Goal: Complete application form: Complete application form

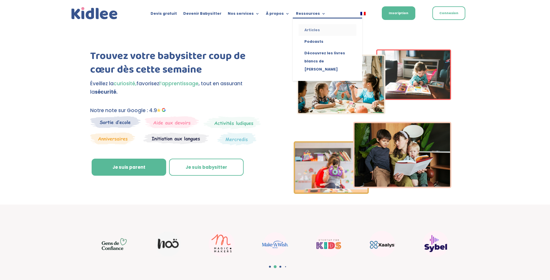
click at [309, 32] on link "Articles" at bounding box center [327, 30] width 58 height 12
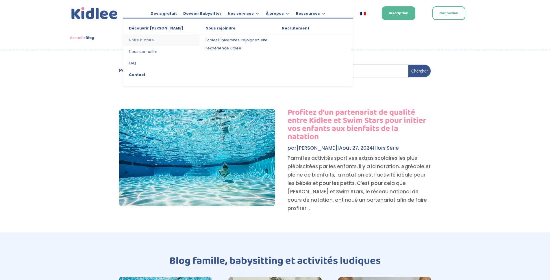
click at [149, 41] on link "Notre histoire" at bounding box center [161, 40] width 77 height 12
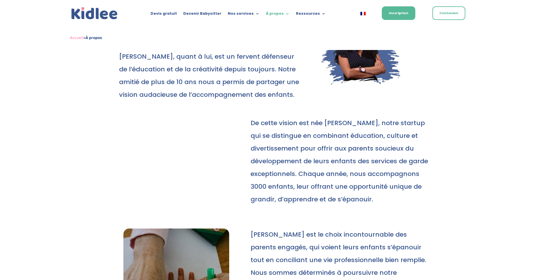
scroll to position [144, 0]
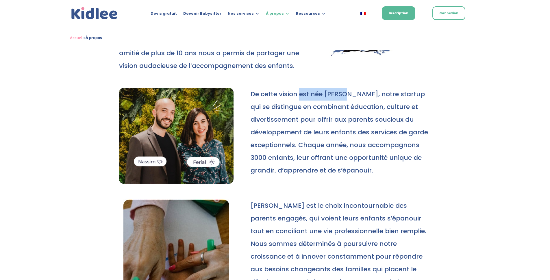
drag, startPoint x: 300, startPoint y: 94, endPoint x: 343, endPoint y: 94, distance: 43.4
click at [343, 94] on p "De cette vision est née Kidlee, notre startup qui se distingue en combinant édu…" at bounding box center [341, 132] width 180 height 89
click at [344, 94] on p "De cette vision est née Kidlee, notre startup qui se distingue en combinant édu…" at bounding box center [341, 132] width 180 height 89
drag, startPoint x: 346, startPoint y: 94, endPoint x: 370, endPoint y: 96, distance: 23.5
click at [370, 96] on p "De cette vision est née Kidlee, notre startup qui se distingue en combinant édu…" at bounding box center [341, 132] width 180 height 89
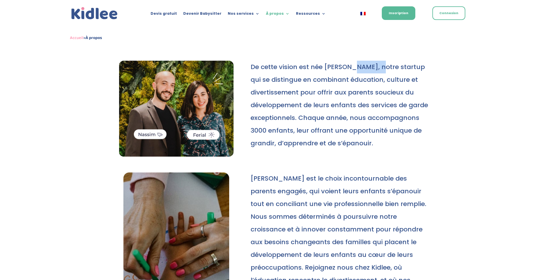
scroll to position [173, 0]
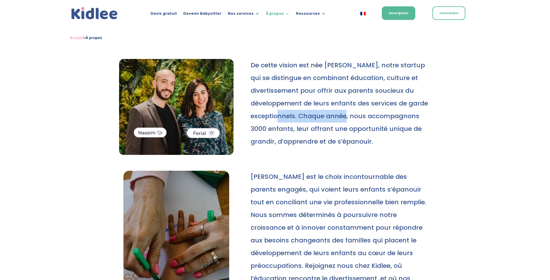
drag, startPoint x: 317, startPoint y: 116, endPoint x: 353, endPoint y: 126, distance: 37.8
click at [366, 119] on p "De cette vision est née Kidlee, notre startup qui se distingue en combinant édu…" at bounding box center [341, 103] width 180 height 89
click at [350, 128] on p "De cette vision est née Kidlee, notre startup qui se distingue en combinant édu…" at bounding box center [341, 103] width 180 height 89
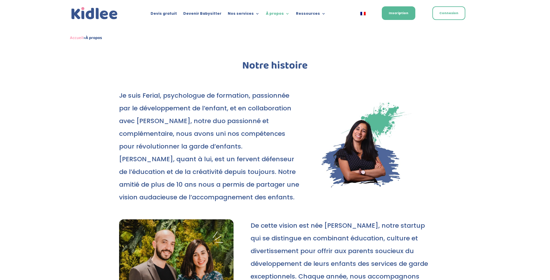
scroll to position [0, 0]
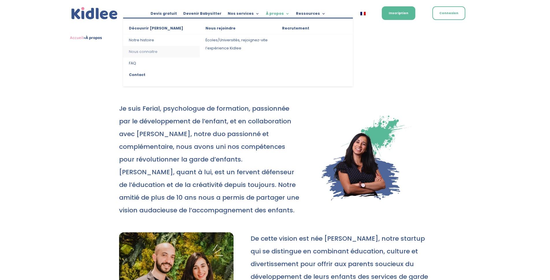
click at [151, 52] on link "Nous connaitre" at bounding box center [161, 52] width 77 height 12
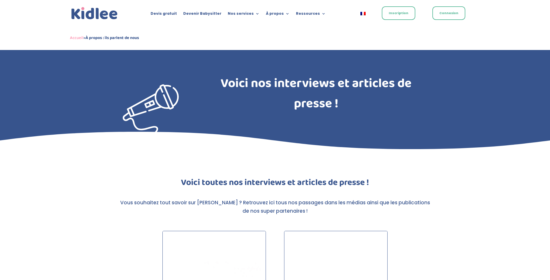
click at [390, 13] on link "Inscription" at bounding box center [399, 13] width 34 height 14
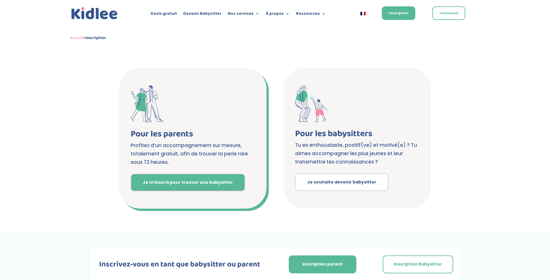
scroll to position [81, 0]
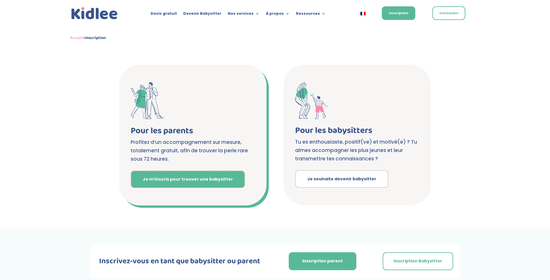
click at [184, 183] on link "Je m’inscris pour trouver une babysitter" at bounding box center [188, 179] width 114 height 18
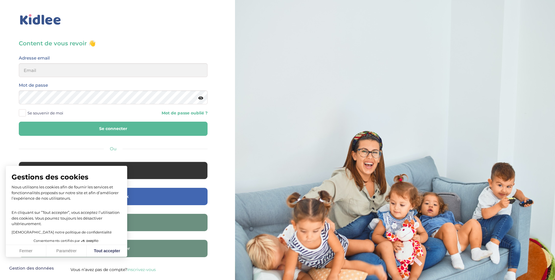
click at [146, 269] on link "Inscrivez-vous" at bounding box center [141, 269] width 29 height 5
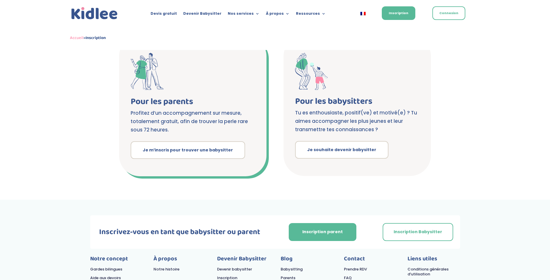
scroll to position [87, 0]
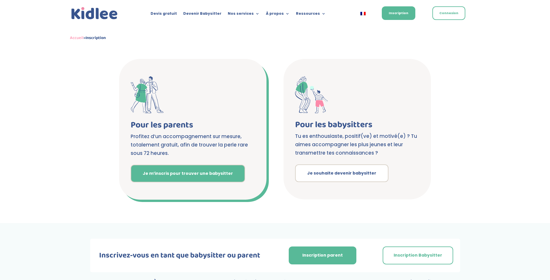
click at [159, 168] on link "Je m’inscris pour trouver une babysitter" at bounding box center [188, 174] width 114 height 18
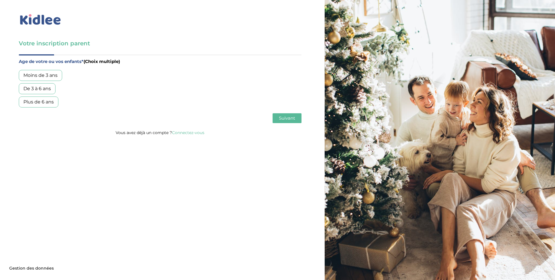
click at [36, 104] on div "Plus de 6 ans" at bounding box center [39, 102] width 40 height 11
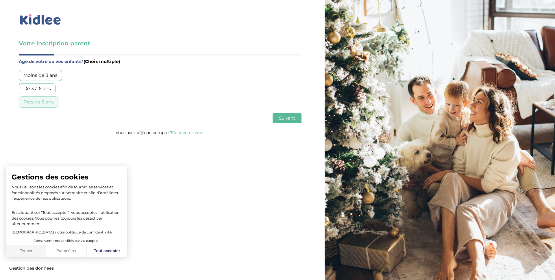
click at [23, 250] on button "Fermer" at bounding box center [26, 251] width 40 height 12
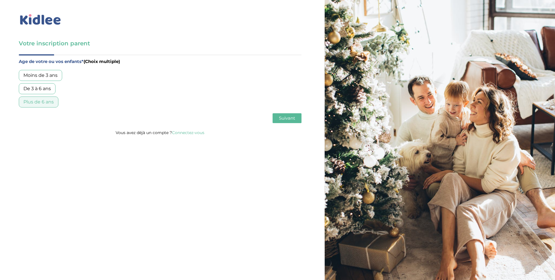
click at [286, 117] on span "Suivant" at bounding box center [287, 117] width 16 height 5
click at [47, 74] on div "Garde régulière" at bounding box center [41, 75] width 45 height 11
click at [285, 118] on span "Suivant" at bounding box center [287, 117] width 16 height 5
click at [56, 85] on div "Entre 30 et 50h/mois" at bounding box center [48, 88] width 58 height 11
click at [281, 116] on span "Suivant" at bounding box center [287, 117] width 16 height 5
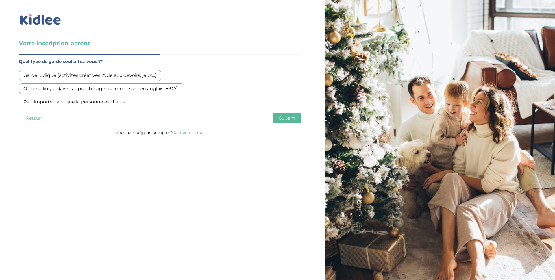
click at [130, 75] on div "Garde ludique (activités créatives, Aide aux devoirs, jeux…)" at bounding box center [90, 75] width 142 height 11
click at [293, 115] on span "Suivant" at bounding box center [287, 117] width 16 height 5
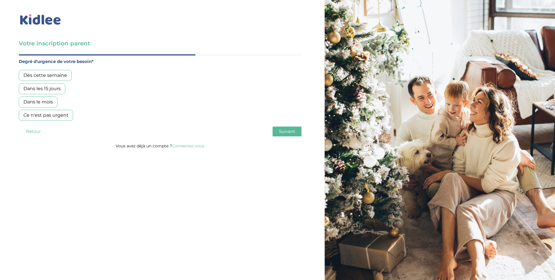
click at [62, 88] on div "Dans les 15 jours" at bounding box center [42, 88] width 47 height 11
click at [285, 129] on span "Suivant" at bounding box center [287, 131] width 16 height 5
click at [77, 89] on div "Oui, en direct ou via cercle proche" at bounding box center [63, 88] width 88 height 11
click at [289, 134] on span "Suivant" at bounding box center [287, 131] width 16 height 5
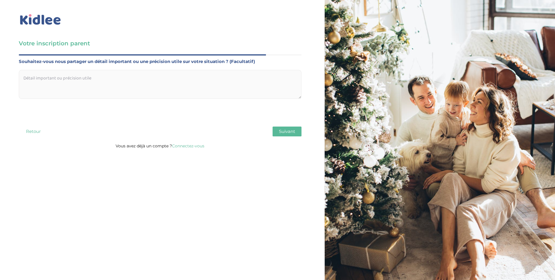
click at [40, 74] on textarea at bounding box center [160, 84] width 283 height 29
click at [195, 78] on textarea "Il s'agit principalement de récupérer notre fille à la sortie de l'école, l'ame…" at bounding box center [160, 84] width 283 height 29
click at [275, 78] on textarea "Il s'agit principalement de récupérer notre fille à la sortie de l'école, l'ame…" at bounding box center [160, 84] width 283 height 29
type textarea "Il s'agit principalement de récupérer notre fille à la sortie de l'école, l'ame…"
click at [297, 133] on button "Suivant" at bounding box center [286, 132] width 29 height 10
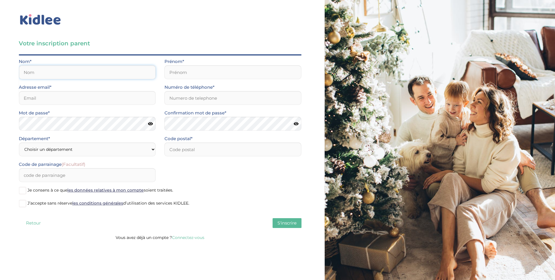
click at [69, 74] on input "text" at bounding box center [87, 72] width 137 height 14
type input "COULLOMB"
type input "Sébastien"
type input "sebastien.coullomb@orange.fr"
click at [176, 97] on input "0676722972" at bounding box center [232, 98] width 137 height 14
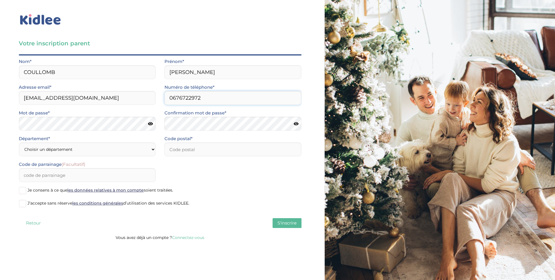
click at [181, 97] on input "0676722972" at bounding box center [232, 98] width 137 height 14
click at [187, 97] on input "0676722972" at bounding box center [232, 98] width 137 height 14
click at [193, 97] on input "0676722972" at bounding box center [232, 98] width 137 height 14
type input "0676722972"
click at [189, 130] on div "Confirmation mot de passe*" at bounding box center [233, 122] width 146 height 26
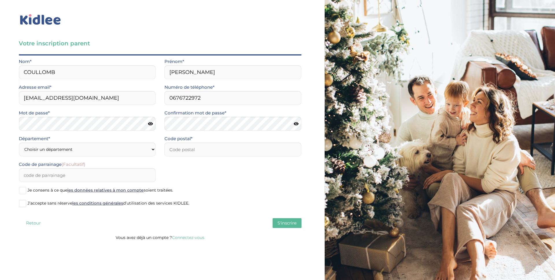
click at [151, 122] on icon at bounding box center [150, 124] width 5 height 4
click at [294, 122] on icon at bounding box center [296, 124] width 5 height 4
click at [294, 122] on icon at bounding box center [295, 124] width 5 height 4
click at [150, 124] on icon at bounding box center [149, 124] width 5 height 4
click at [89, 149] on select "Choisir un département Paris (75) Hauts-de-Seine (92) Yvelines (78) Val-de-Marn…" at bounding box center [87, 149] width 137 height 14
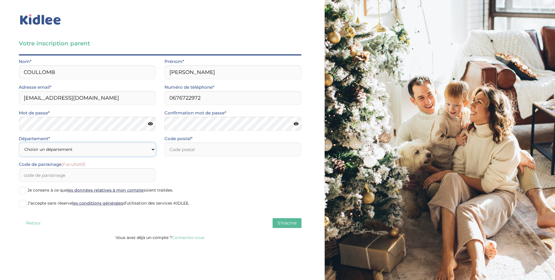
select select "94"
click at [19, 142] on select "Choisir un département Paris (75) Hauts-de-Seine (92) Yvelines (78) Val-de-Marn…" at bounding box center [87, 149] width 137 height 14
click at [201, 149] on input "number" at bounding box center [232, 149] width 137 height 14
type input "94240"
click at [23, 201] on span at bounding box center [22, 203] width 7 height 7
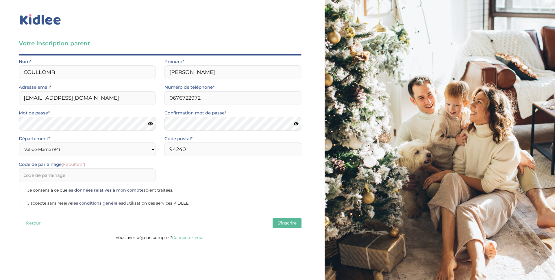
click at [0, 0] on input "J’accepte sans réserve les conditions générales d’utilisation des services KIDL…" at bounding box center [0, 0] width 0 height 0
click at [86, 190] on link "les données relatives à mon compte" at bounding box center [105, 190] width 76 height 5
click at [292, 220] on span "S'inscrire" at bounding box center [286, 222] width 19 height 5
click at [23, 190] on span at bounding box center [22, 190] width 7 height 7
click at [0, 0] on input "Je consens à ce que les données relatives à mon compte soient traitées." at bounding box center [0, 0] width 0 height 0
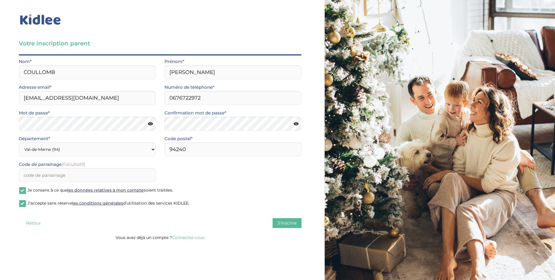
click at [283, 225] on span "S'inscrire" at bounding box center [286, 222] width 19 height 5
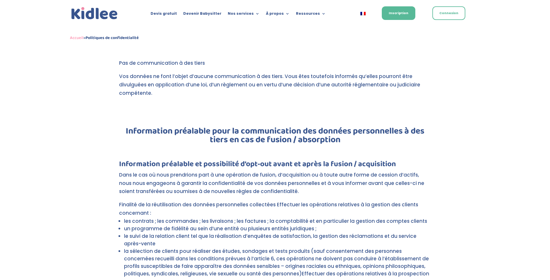
scroll to position [202, 0]
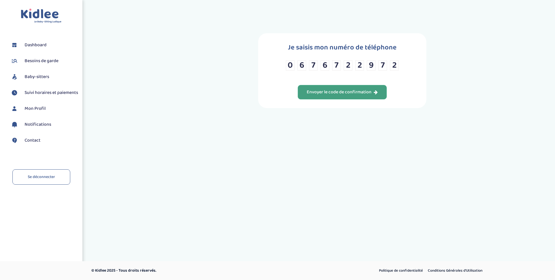
click at [340, 92] on div "Envoyer le code de confirmation" at bounding box center [342, 92] width 71 height 7
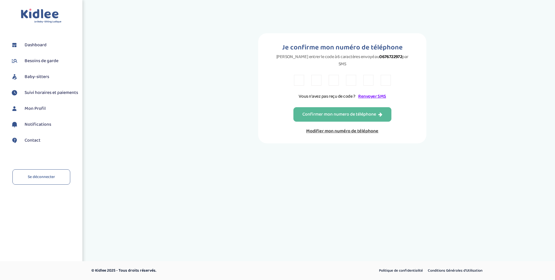
click at [301, 75] on input "text" at bounding box center [299, 80] width 10 height 11
type input "7"
drag, startPoint x: 316, startPoint y: 73, endPoint x: 304, endPoint y: 73, distance: 12.7
click at [304, 75] on div "7 x" at bounding box center [342, 80] width 97 height 11
type input "X"
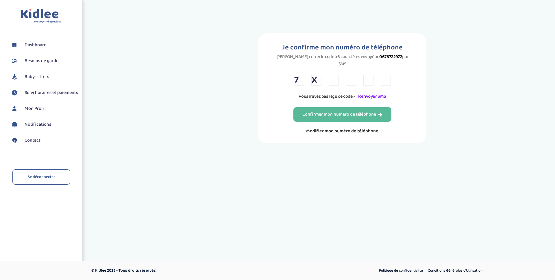
type input "8"
type input "C"
type input "P"
type input "V"
click at [334, 111] on div "Confirmer mon numero de téléphone" at bounding box center [342, 114] width 80 height 7
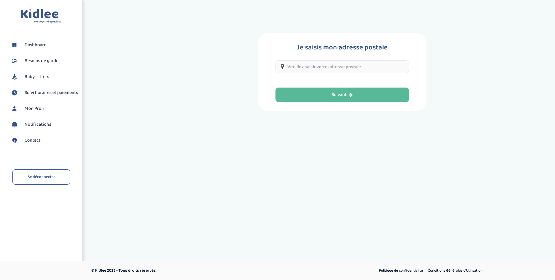
click at [318, 65] on input "text" at bounding box center [341, 66] width 133 height 13
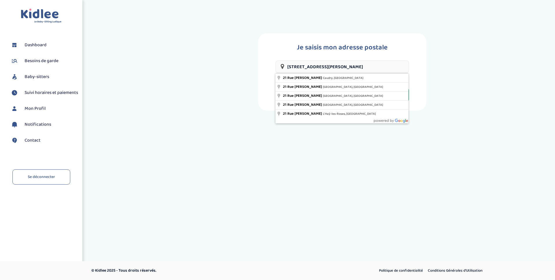
type input "[STREET_ADDRESS][PERSON_NAME]"
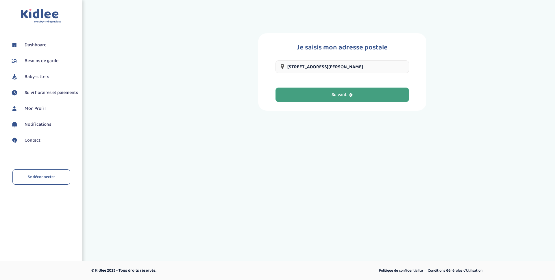
click at [346, 101] on button "Suivant" at bounding box center [341, 95] width 133 height 14
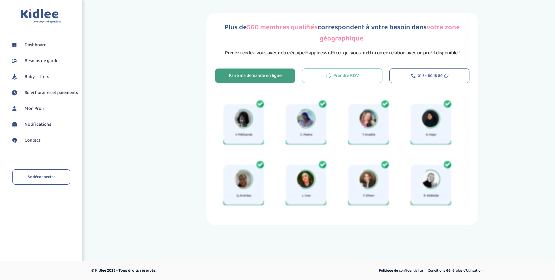
click at [262, 78] on div "Faire ma demande en ligne" at bounding box center [255, 76] width 53 height 7
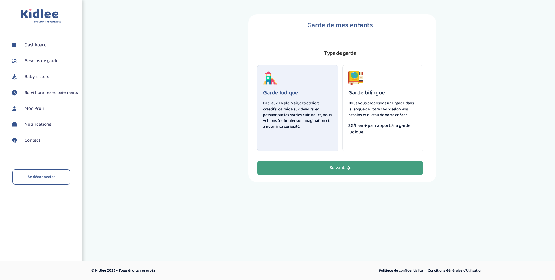
click at [308, 169] on button "Suivant" at bounding box center [340, 168] width 166 height 14
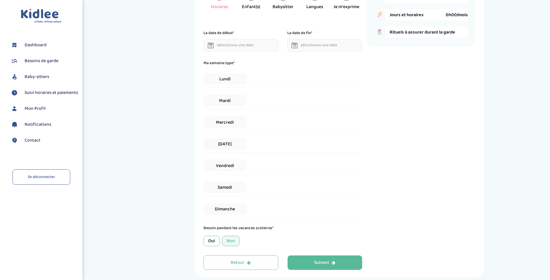
scroll to position [58, 0]
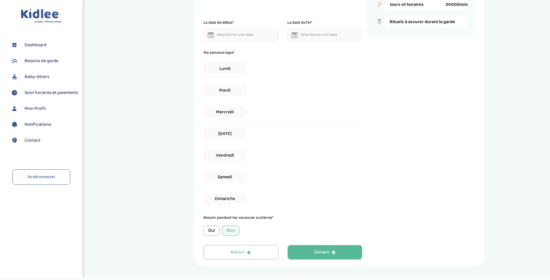
click at [240, 34] on input "text" at bounding box center [240, 35] width 75 height 12
click at [268, 45] on icon at bounding box center [270, 47] width 4 height 4
click at [217, 84] on td "15" at bounding box center [219, 83] width 10 height 9
type input "15-09-2025"
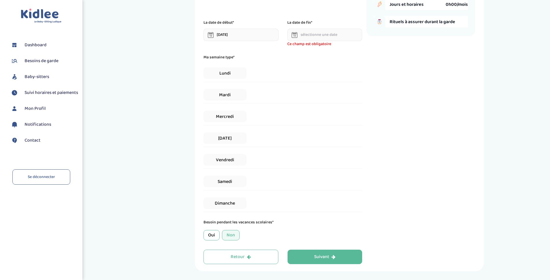
click at [319, 33] on input "text" at bounding box center [324, 35] width 75 height 12
click at [351, 47] on th at bounding box center [353, 47] width 9 height 9
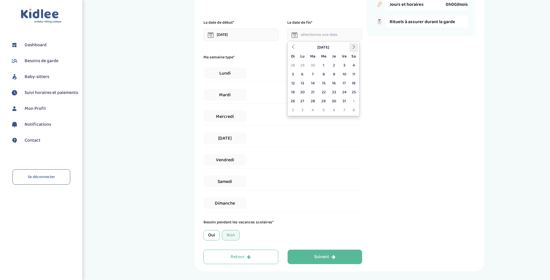
click at [351, 47] on th at bounding box center [353, 47] width 9 height 9
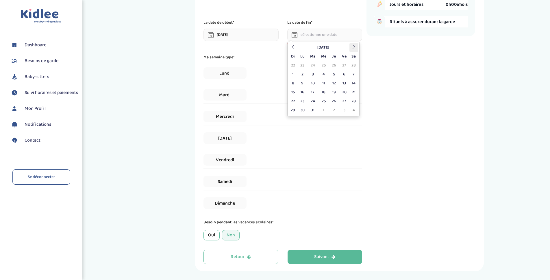
click at [351, 47] on th at bounding box center [353, 47] width 9 height 9
click at [346, 91] on td "26" at bounding box center [344, 92] width 10 height 9
type input "26-06-2026"
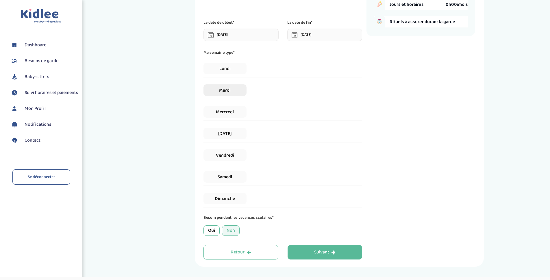
click at [223, 90] on span "Mardi" at bounding box center [224, 90] width 43 height 12
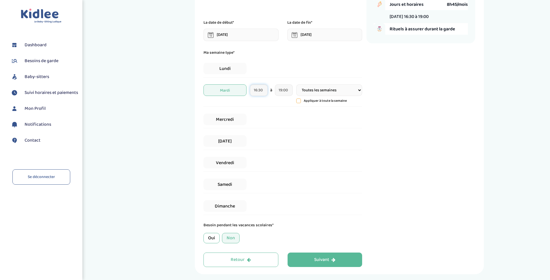
click at [263, 90] on input "16:30" at bounding box center [259, 90] width 18 height 12
click at [306, 126] on span at bounding box center [304, 122] width 16 height 16
click at [304, 167] on span at bounding box center [304, 165] width 16 height 16
click at [304, 166] on span at bounding box center [304, 165] width 16 height 16
type input "16:15"
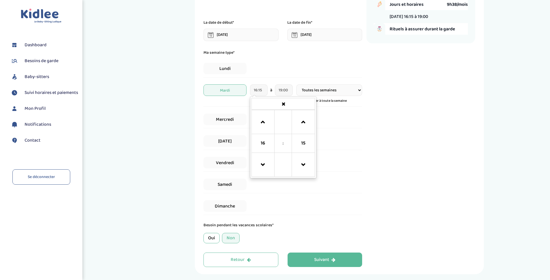
click at [355, 138] on div "Jeudi" at bounding box center [282, 141] width 159 height 18
click at [283, 88] on input "19:00" at bounding box center [284, 90] width 18 height 12
click at [284, 164] on span at bounding box center [288, 165] width 16 height 16
click at [332, 122] on span at bounding box center [328, 122] width 16 height 16
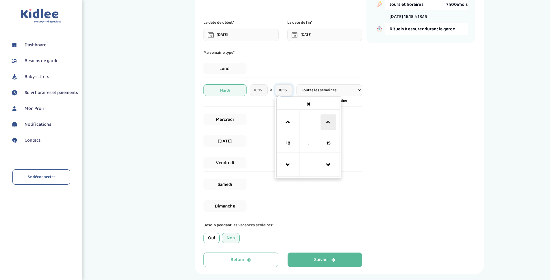
type input "18:30"
click at [262, 115] on div "Mercredi" at bounding box center [282, 120] width 159 height 18
click at [356, 93] on select "Toutes les semaines Toutes les 2 semaines Tous les mois" at bounding box center [329, 90] width 66 height 12
click at [225, 119] on span "Mercredi" at bounding box center [224, 120] width 43 height 12
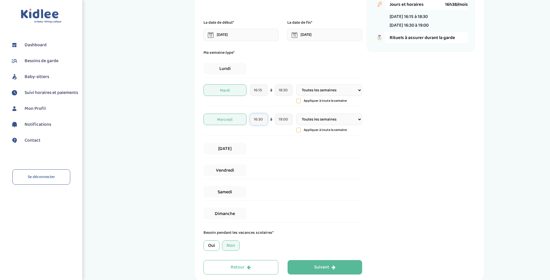
click at [261, 118] on input "16:30" at bounding box center [259, 120] width 18 height 12
click at [266, 153] on span at bounding box center [263, 152] width 16 height 16
click at [258, 195] on span at bounding box center [263, 194] width 16 height 16
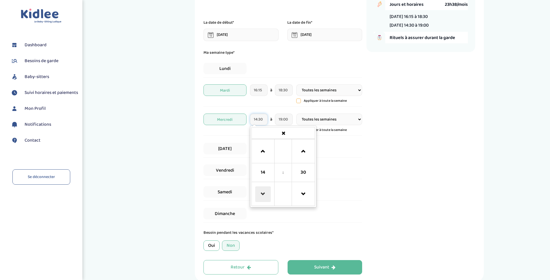
click at [258, 195] on span at bounding box center [263, 194] width 16 height 16
type input "13:30"
drag, startPoint x: 356, startPoint y: 171, endPoint x: 354, endPoint y: 167, distance: 5.1
click at [356, 171] on div "Vendredi" at bounding box center [282, 171] width 159 height 18
click at [288, 121] on input "19:00" at bounding box center [284, 120] width 18 height 12
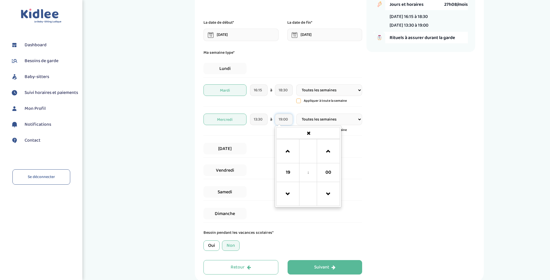
click at [278, 195] on td at bounding box center [288, 194] width 23 height 24
click at [288, 193] on span at bounding box center [288, 194] width 16 height 16
drag, startPoint x: 281, startPoint y: 193, endPoint x: 285, endPoint y: 193, distance: 4.3
click at [281, 193] on span at bounding box center [288, 194] width 16 height 16
click at [326, 152] on span at bounding box center [328, 152] width 16 height 16
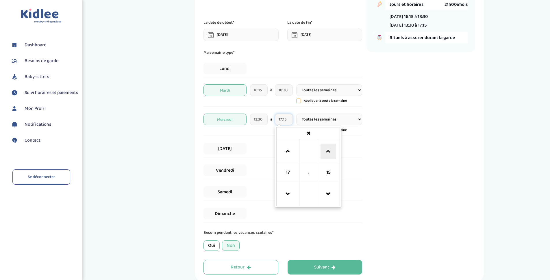
click at [326, 152] on span at bounding box center [328, 152] width 16 height 16
type input "17:30"
click at [173, 153] on div "J'indique mes horaires de garde 1 Horaires 2 Enfant(s) 3 Babysitter 4 Langues 5…" at bounding box center [339, 119] width 413 height 325
click at [232, 151] on span "Jeudi" at bounding box center [224, 149] width 43 height 12
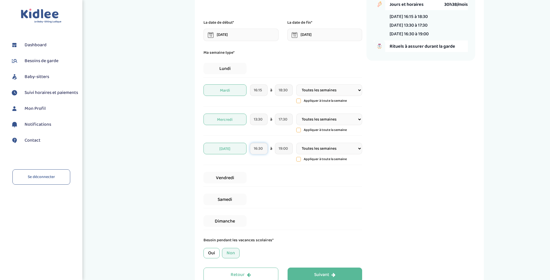
click at [265, 147] on input "16:30" at bounding box center [259, 149] width 18 height 12
click at [307, 224] on span at bounding box center [304, 224] width 16 height 16
type input "16:15"
click at [164, 154] on div "J'indique mes horaires de garde 1 Horaires 2 Enfant(s) 3 Babysitter 4 Langues 5…" at bounding box center [339, 123] width 413 height 333
click at [277, 147] on input "19:00" at bounding box center [284, 149] width 18 height 12
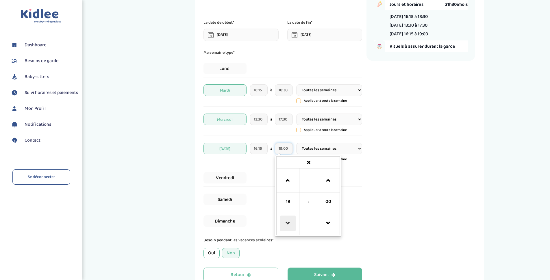
click at [283, 221] on span at bounding box center [288, 224] width 16 height 16
type input "18:00"
click at [140, 179] on div "J'indique mes horaires de garde 1 Horaires 2 Enfant(s) 3 Babysitter 4 Langues 5…" at bounding box center [339, 123] width 413 height 333
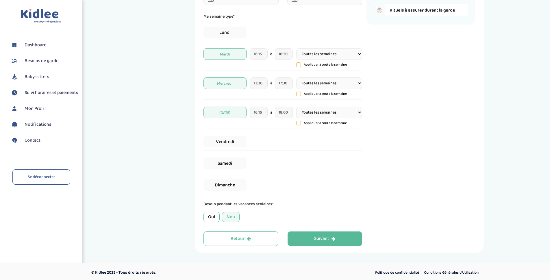
scroll to position [96, 0]
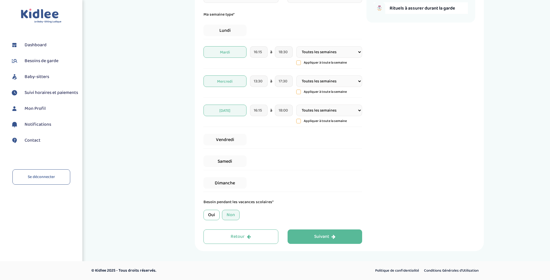
click at [228, 215] on div "Non" at bounding box center [231, 215] width 18 height 10
click at [212, 215] on div "Oui" at bounding box center [211, 215] width 16 height 10
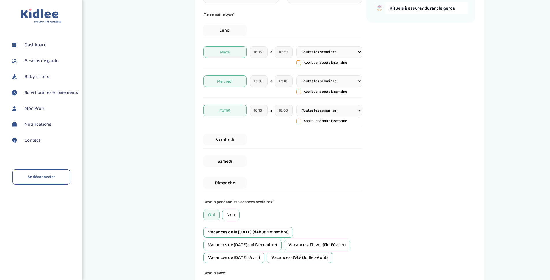
click at [228, 215] on div "Non" at bounding box center [231, 215] width 18 height 10
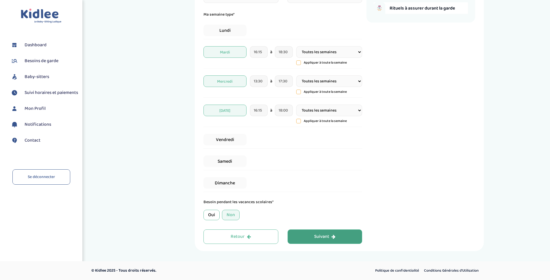
click at [329, 236] on div "Suivant" at bounding box center [324, 236] width 21 height 7
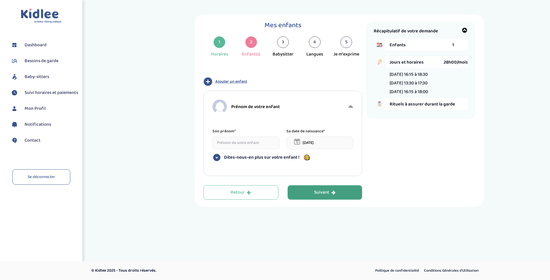
scroll to position [0, 0]
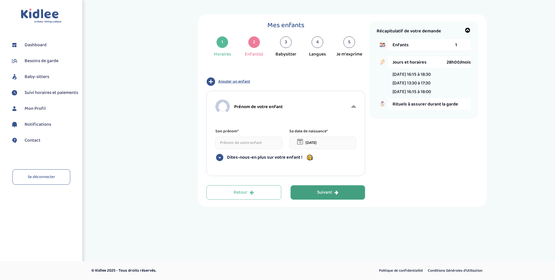
click at [244, 144] on input at bounding box center [248, 143] width 67 height 12
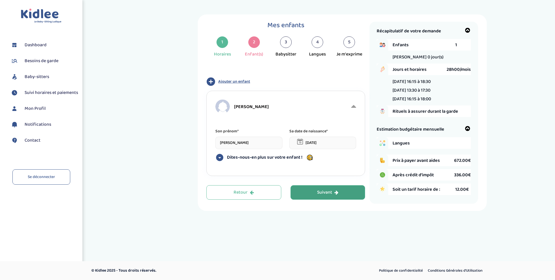
type input "Olivia"
click at [310, 141] on input "26-08-2025" at bounding box center [322, 143] width 67 height 12
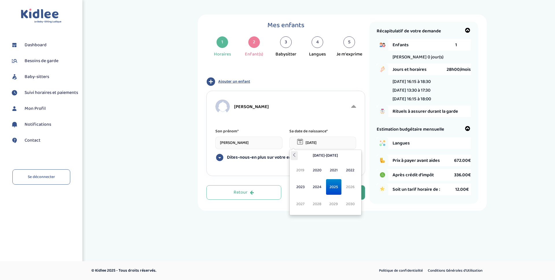
click at [294, 155] on icon at bounding box center [294, 155] width 4 height 4
click at [303, 208] on span "2017" at bounding box center [300, 204] width 15 height 16
click at [330, 173] on span "Mar" at bounding box center [333, 170] width 15 height 16
click at [296, 208] on td "26" at bounding box center [295, 209] width 9 height 9
type input "26-03-2017"
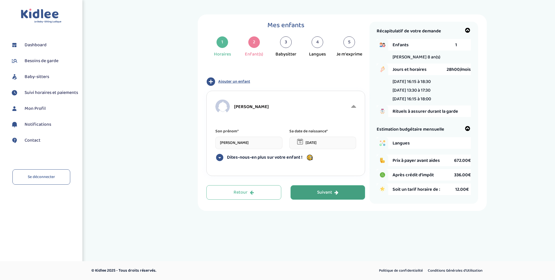
click at [219, 156] on icon at bounding box center [219, 157] width 7 height 7
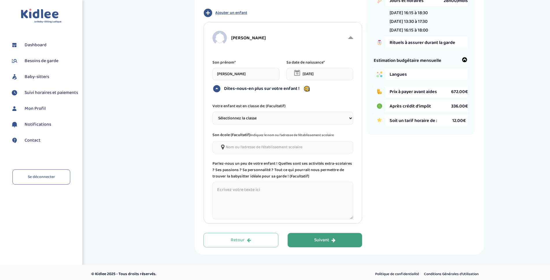
scroll to position [72, 0]
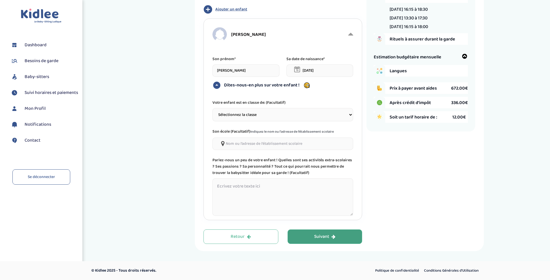
click at [282, 112] on select "Sélectionnez la classe Petite section (PS) Moyenne section (MS) Grande section …" at bounding box center [282, 114] width 141 height 13
select select "6"
click at [212, 108] on select "Sélectionnez la classe Petite section (PS) Moyenne section (MS) Grande section …" at bounding box center [282, 114] width 141 height 13
click at [244, 186] on textarea at bounding box center [282, 197] width 141 height 38
click at [288, 116] on select "Sélectionnez la classe Petite section (PS) Moyenne section (MS) Grande section …" at bounding box center [282, 114] width 141 height 13
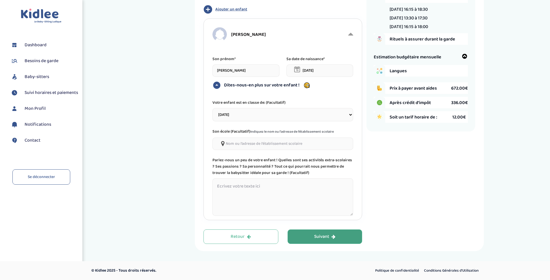
click at [186, 95] on div "Mes enfants 1 Horaires 2 Enfant(s) 3 Babysitter 4 Langues 5 Je m'exprime Type d…" at bounding box center [339, 96] width 413 height 309
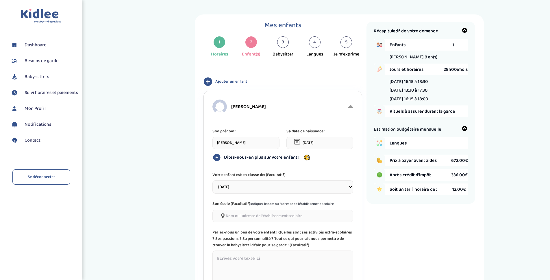
scroll to position [29, 0]
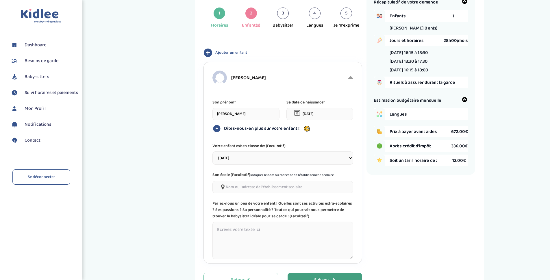
click at [398, 115] on span "Langues" at bounding box center [421, 114] width 63 height 7
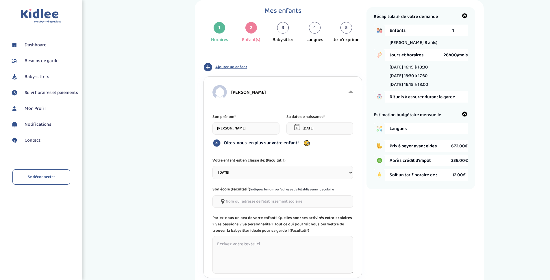
scroll to position [0, 0]
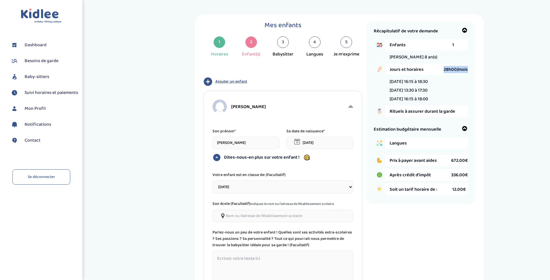
drag, startPoint x: 443, startPoint y: 69, endPoint x: 472, endPoint y: 70, distance: 28.6
click at [472, 70] on div "Récapitulatif de votre demande Enfants 1 Olivia 8 an(s) Jours et horaires 28h00…" at bounding box center [420, 113] width 109 height 182
click at [469, 70] on div "Récapitulatif de votre demande Enfants 1 Olivia 8 an(s) Jours et horaires 28h00…" at bounding box center [420, 113] width 109 height 182
drag, startPoint x: 444, startPoint y: 69, endPoint x: 472, endPoint y: 70, distance: 27.8
click at [472, 70] on div "Récapitulatif de votre demande Enfants 1 Olivia 8 an(s) Jours et horaires 28h00…" at bounding box center [420, 113] width 109 height 182
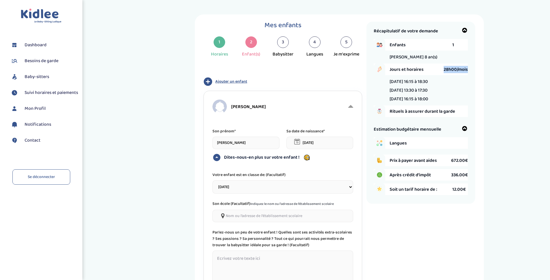
click at [466, 69] on span "28h00/mois" at bounding box center [456, 69] width 24 height 7
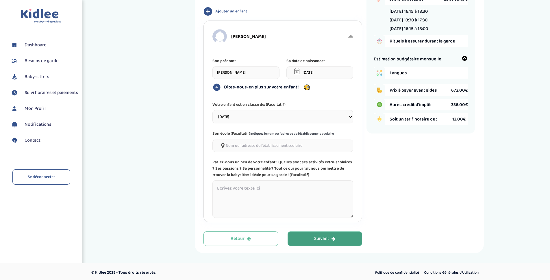
scroll to position [72, 0]
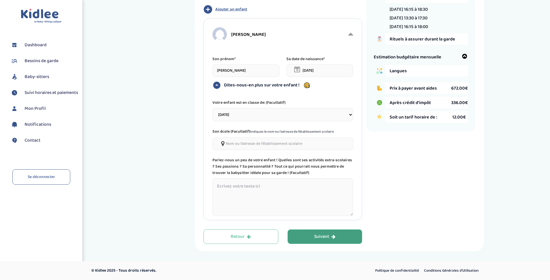
drag, startPoint x: 300, startPoint y: 229, endPoint x: 314, endPoint y: 235, distance: 14.8
click at [301, 229] on div "Mes enfants 1 Horaires 2 Enfant(s) 3 Babysitter 4 Langues 5 Je m'exprime Type d…" at bounding box center [284, 96] width 163 height 294
click at [316, 234] on div "Suivant" at bounding box center [324, 236] width 21 height 7
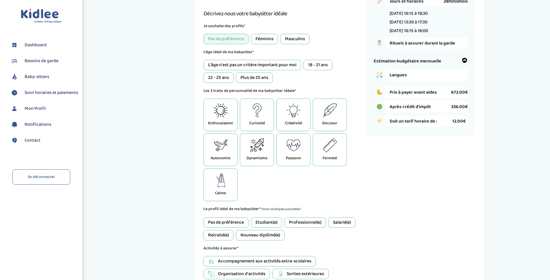
scroll to position [79, 0]
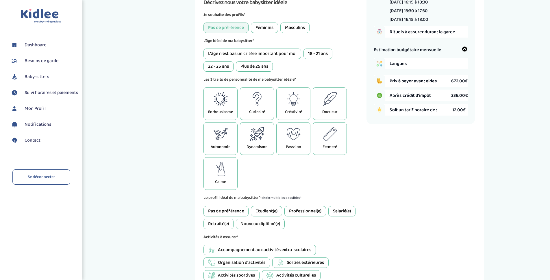
drag, startPoint x: 277, startPoint y: 55, endPoint x: 270, endPoint y: 62, distance: 10.0
click at [277, 55] on div "L'âge n'est pas un critère important pour moi" at bounding box center [252, 54] width 98 height 10
click at [223, 107] on div "Enthousiasme" at bounding box center [220, 103] width 34 height 33
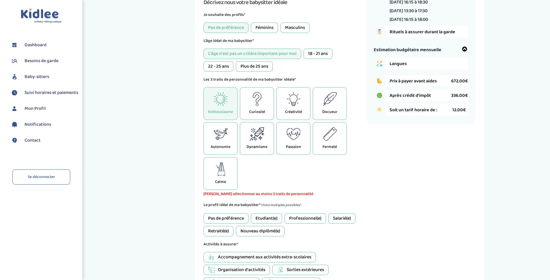
click at [258, 138] on icon at bounding box center [257, 134] width 14 height 14
click at [294, 112] on p "Créativité" at bounding box center [293, 112] width 17 height 6
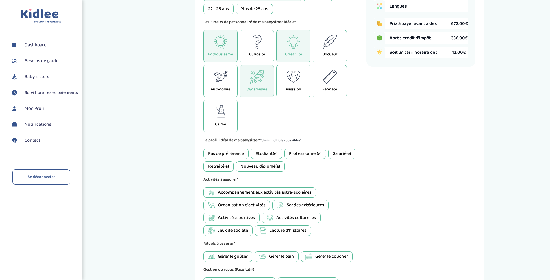
scroll to position [137, 0]
click at [227, 80] on icon at bounding box center [221, 76] width 14 height 14
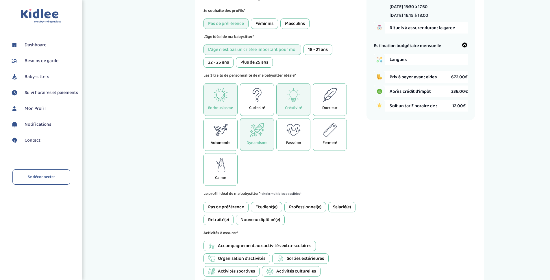
scroll to position [79, 0]
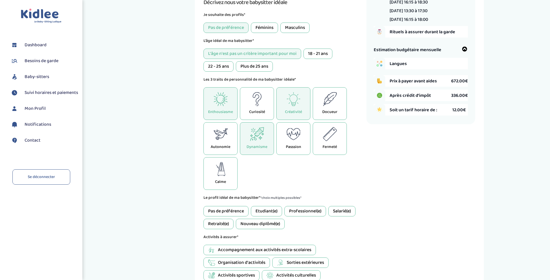
click at [296, 109] on p "Créativité" at bounding box center [293, 112] width 17 height 6
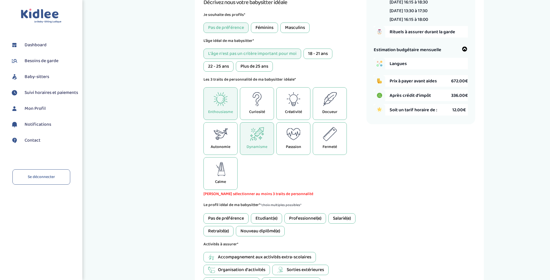
click at [292, 114] on p "Créativité" at bounding box center [293, 112] width 17 height 6
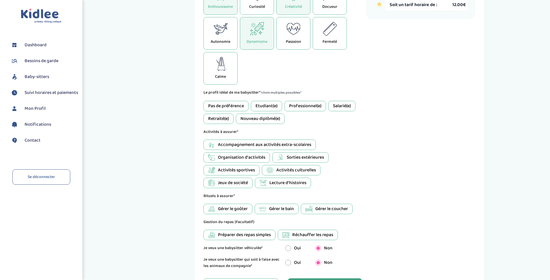
scroll to position [195, 0]
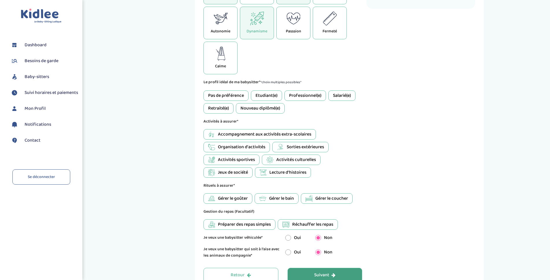
click at [264, 97] on div "Etudiant(e)" at bounding box center [266, 95] width 31 height 10
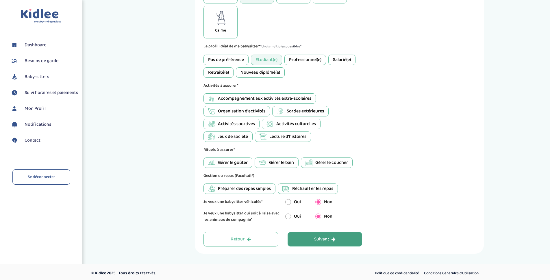
scroll to position [233, 0]
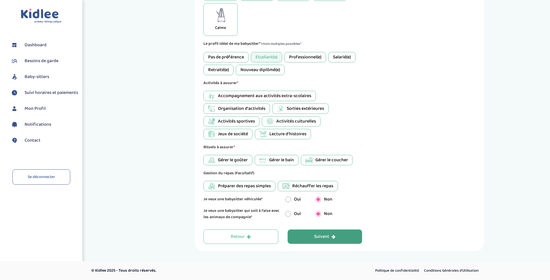
click at [251, 96] on span "Accompagnement aux activités extra-scolaires" at bounding box center [264, 95] width 93 height 7
click at [217, 131] on div "Jeux de société" at bounding box center [227, 134] width 49 height 10
drag, startPoint x: 294, startPoint y: 136, endPoint x: 251, endPoint y: 148, distance: 44.3
click at [294, 136] on span "Lecture d'histoires" at bounding box center [287, 134] width 37 height 7
click at [239, 109] on span "Organisation d'activités" at bounding box center [241, 108] width 47 height 7
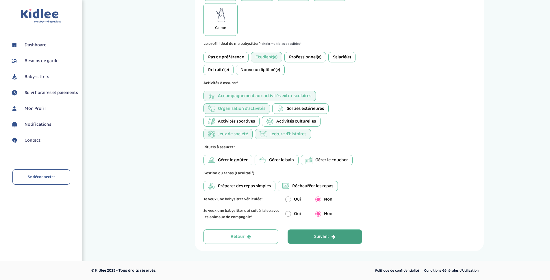
drag, startPoint x: 240, startPoint y: 162, endPoint x: 233, endPoint y: 164, distance: 7.2
click at [240, 162] on span "Gérer le goûter" at bounding box center [233, 160] width 30 height 7
click at [328, 238] on div "Suivant" at bounding box center [324, 236] width 21 height 7
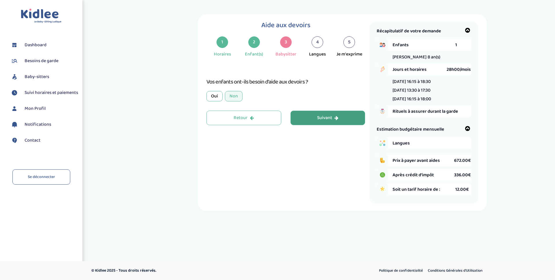
click at [216, 97] on div "Oui" at bounding box center [214, 96] width 16 height 10
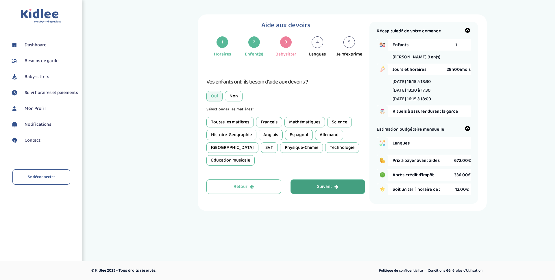
click at [240, 126] on div "Toutes les matières" at bounding box center [229, 122] width 47 height 10
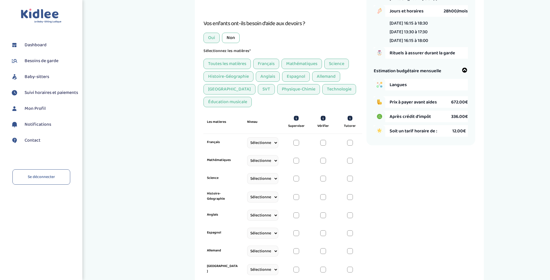
scroll to position [14, 0]
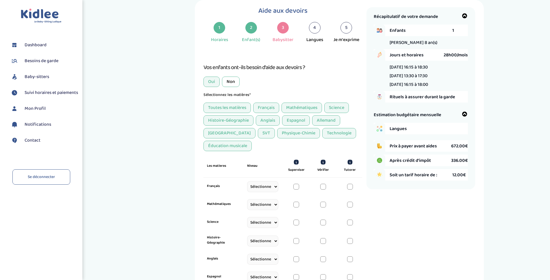
click at [232, 109] on div "Toutes les matières" at bounding box center [226, 108] width 47 height 10
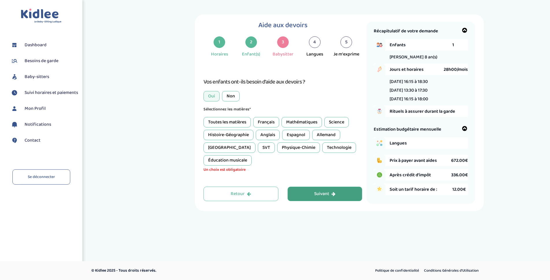
scroll to position [0, 0]
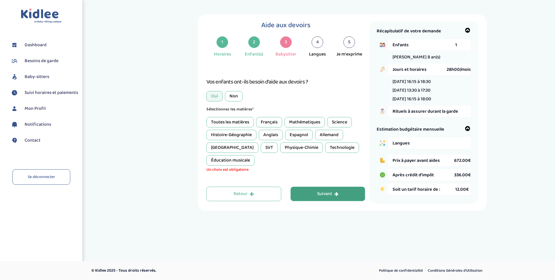
click at [272, 122] on div "Français" at bounding box center [269, 122] width 26 height 10
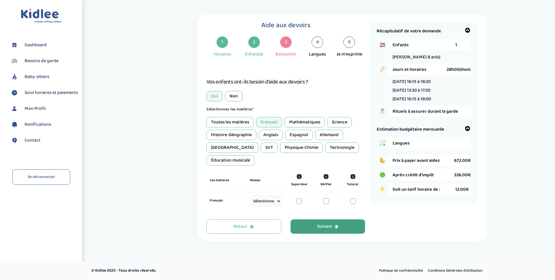
click at [305, 123] on div "Mathématiques" at bounding box center [304, 122] width 40 height 10
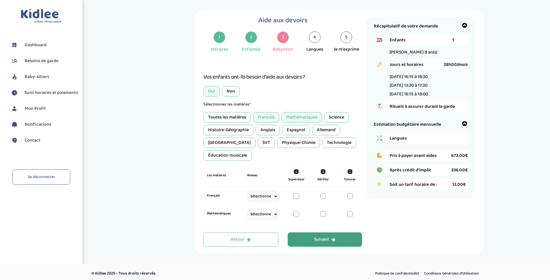
scroll to position [8, 0]
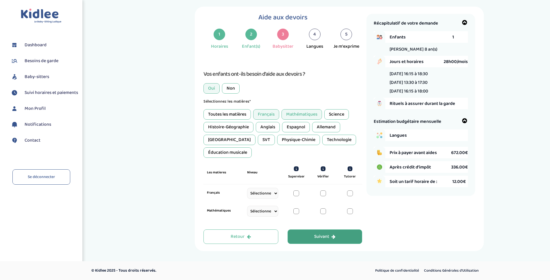
click at [270, 126] on div "Anglais" at bounding box center [268, 127] width 24 height 10
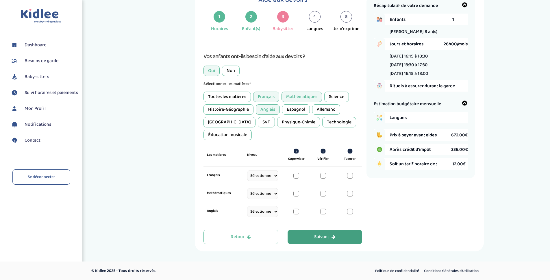
scroll to position [26, 0]
click at [351, 176] on div at bounding box center [350, 176] width 6 height 6
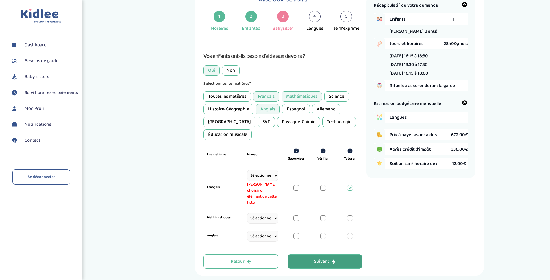
click at [272, 175] on select "Sélectionne CP CE1 CE2 CM1 CM2 6eme 5eme 4eme 3eme Seconde Prémière Terminale" at bounding box center [262, 175] width 31 height 11
select select "CE2"
click at [247, 170] on select "Sélectionne CP CE1 CE2 CM1 CM2 6eme 5eme 4eme 3eme Seconde Prémière Terminale" at bounding box center [262, 175] width 31 height 11
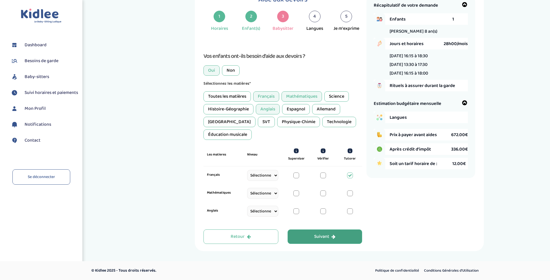
drag, startPoint x: 268, startPoint y: 192, endPoint x: 267, endPoint y: 198, distance: 6.9
click at [268, 192] on select "Sélectionne CP CE1 CE2 CM1 CM2 6eme 5eme 4eme 3eme Seconde Prémière Terminale" at bounding box center [262, 193] width 31 height 11
select select "CE2"
click at [247, 188] on select "Sélectionne CP CE1 CE2 CM1 CM2 6eme 5eme 4eme 3eme Seconde Prémière Terminale" at bounding box center [262, 193] width 31 height 11
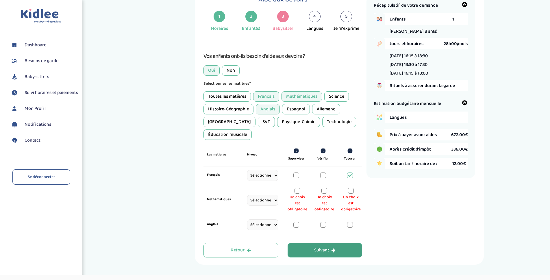
click at [259, 227] on select "Sélectionne CP CE1 CE2 CM1 CM2 6eme 5eme 4eme 3eme Seconde Prémière Terminale" at bounding box center [262, 224] width 31 height 11
select select "CE2"
click at [247, 219] on select "Sélectionne CP CE1 CE2 CM1 CM2 6eme 5eme 4eme 3eme Seconde Prémière Terminale" at bounding box center [262, 224] width 31 height 11
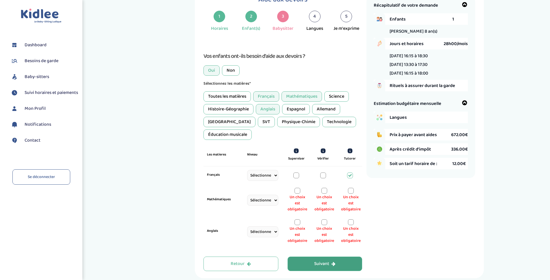
click at [351, 194] on span "Un choix est obligatoire" at bounding box center [351, 203] width 20 height 18
click at [351, 191] on div at bounding box center [351, 191] width 6 height 6
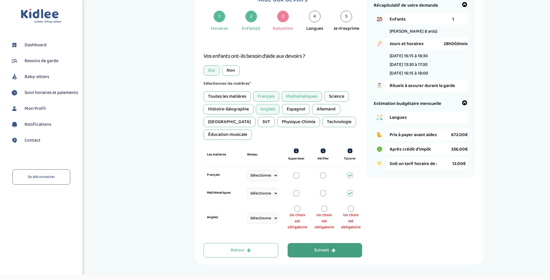
click at [349, 211] on div at bounding box center [351, 209] width 6 height 6
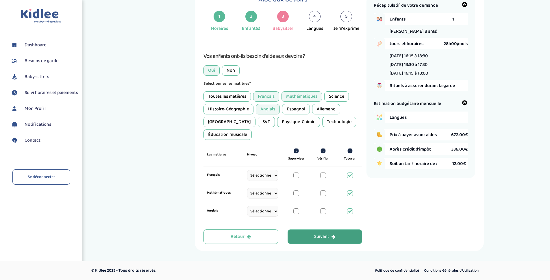
click at [333, 240] on div "Suivant" at bounding box center [324, 236] width 21 height 7
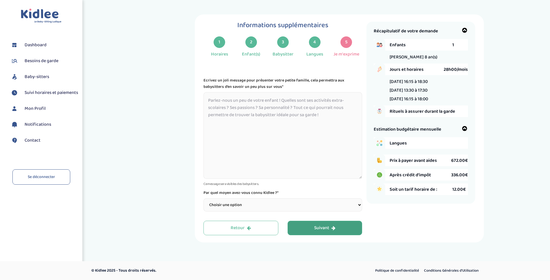
scroll to position [0, 0]
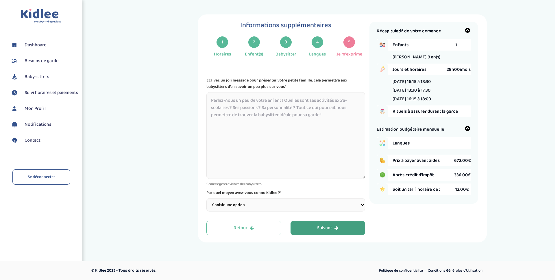
click at [223, 101] on textarea at bounding box center [285, 135] width 159 height 87
click at [237, 204] on select "Choisir une option Bouche à Oreille Google Plateforme Gens de confiance Faceboo…" at bounding box center [285, 204] width 159 height 13
select select "3"
click at [206, 198] on select "Choisir une option Bouche à Oreille Google Plateforme Gens de confiance Faceboo…" at bounding box center [285, 204] width 159 height 13
click at [235, 102] on textarea at bounding box center [285, 135] width 159 height 87
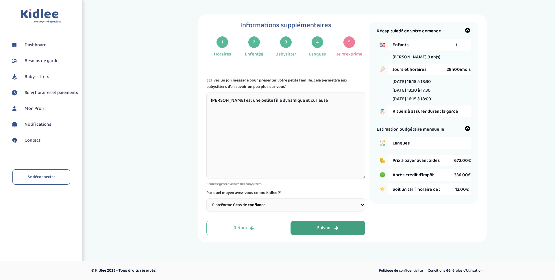
type textarea "Olivia est une petite fille dynamique et curieuse"
drag, startPoint x: 308, startPoint y: 101, endPoint x: 196, endPoint y: 103, distance: 111.8
click at [196, 103] on div "Informations supplémentaires 1 Horaires 2 Enfant(s) 3 Babysitter 4 Langues 5 Je…" at bounding box center [342, 128] width 417 height 228
click at [247, 100] on textarea at bounding box center [285, 135] width 159 height 87
type textarea "v"
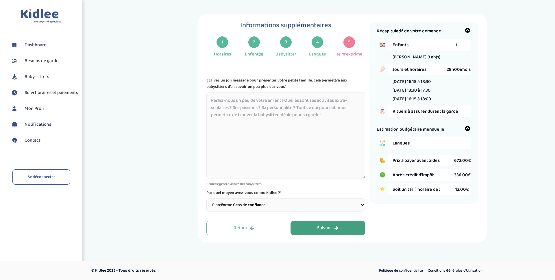
paste textarea "Olivia est une petite fille dynamique et curieuse"
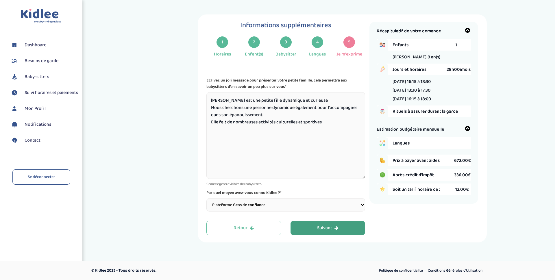
click at [228, 121] on textarea "Olivia est une petite fille dynamique et curieuse Nous cherchons une personne d…" at bounding box center [285, 135] width 159 height 87
drag, startPoint x: 228, startPoint y: 121, endPoint x: 257, endPoint y: 121, distance: 29.5
click at [257, 121] on textarea "Olivia est une petite fille dynamique et curieuse Nous cherchons une personne d…" at bounding box center [285, 135] width 159 height 87
click at [262, 115] on textarea "Olivia est une petite fille dynamique et curieuse Nous cherchons une personne d…" at bounding box center [285, 135] width 159 height 87
click at [325, 114] on textarea "Olivia est une petite fille dynamique et curieuse Nous cherchons une personne d…" at bounding box center [285, 135] width 159 height 87
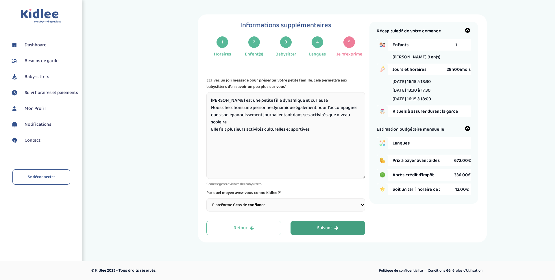
type textarea "Olivia est une petite fille dynamique et curieuse Nous cherchons une personne d…"
click at [327, 228] on div "Suivant" at bounding box center [327, 228] width 21 height 7
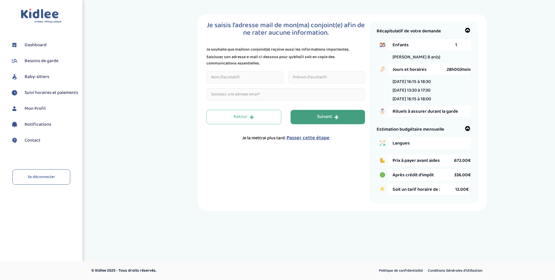
click at [253, 82] on input "text" at bounding box center [244, 77] width 77 height 12
click at [244, 77] on input "text" at bounding box center [244, 77] width 77 height 12
click at [233, 96] on input "email" at bounding box center [285, 94] width 159 height 12
click at [237, 93] on input "email" at bounding box center [285, 94] width 159 height 12
type input "[EMAIL_ADDRESS][DOMAIN_NAME]"
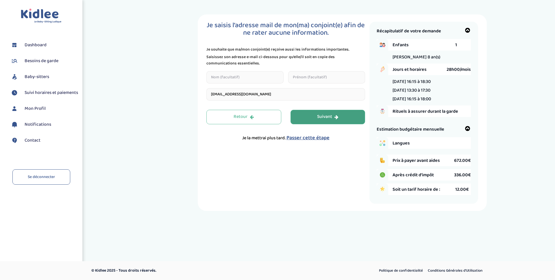
click at [326, 116] on div "Suivant" at bounding box center [327, 117] width 21 height 7
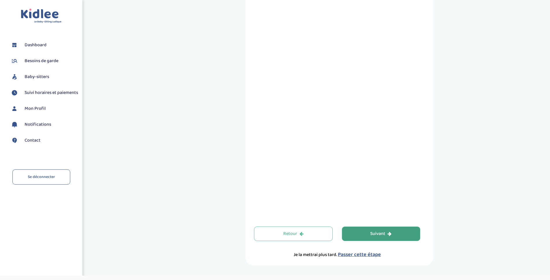
scroll to position [149, 0]
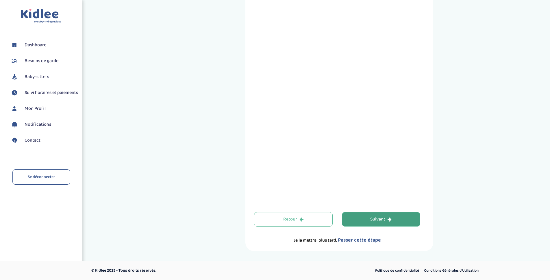
click at [380, 220] on div "Suivant" at bounding box center [380, 219] width 21 height 7
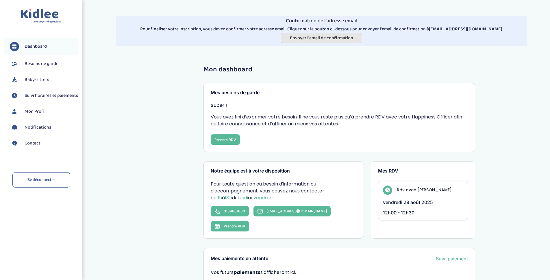
click at [318, 39] on span "Envoyer l'email de confirmation" at bounding box center [321, 37] width 63 height 7
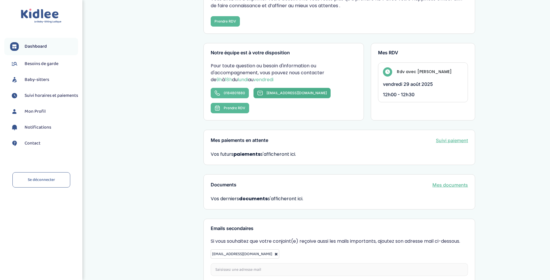
scroll to position [87, 0]
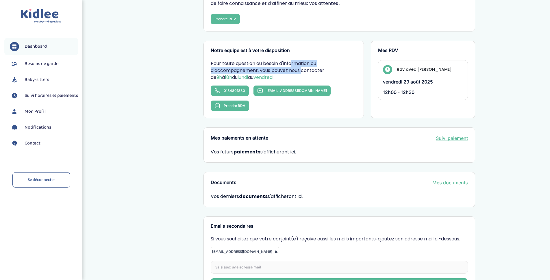
drag, startPoint x: 259, startPoint y: 63, endPoint x: 294, endPoint y: 69, distance: 35.1
click at [294, 69] on p "Pour toute question ou besoin d'information ou d'accompagnement, vous pouvez no…" at bounding box center [284, 70] width 146 height 21
click at [287, 71] on p "Pour toute question ou besoin d'information ou d'accompagnement, vous pouvez no…" at bounding box center [284, 70] width 146 height 21
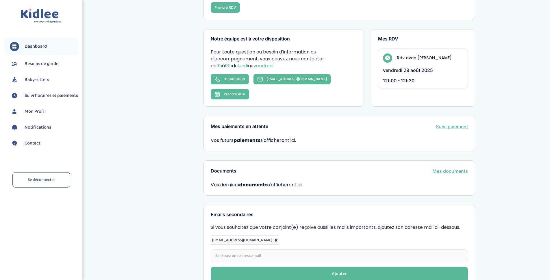
scroll to position [0, 0]
